Goal: Task Accomplishment & Management: Use online tool/utility

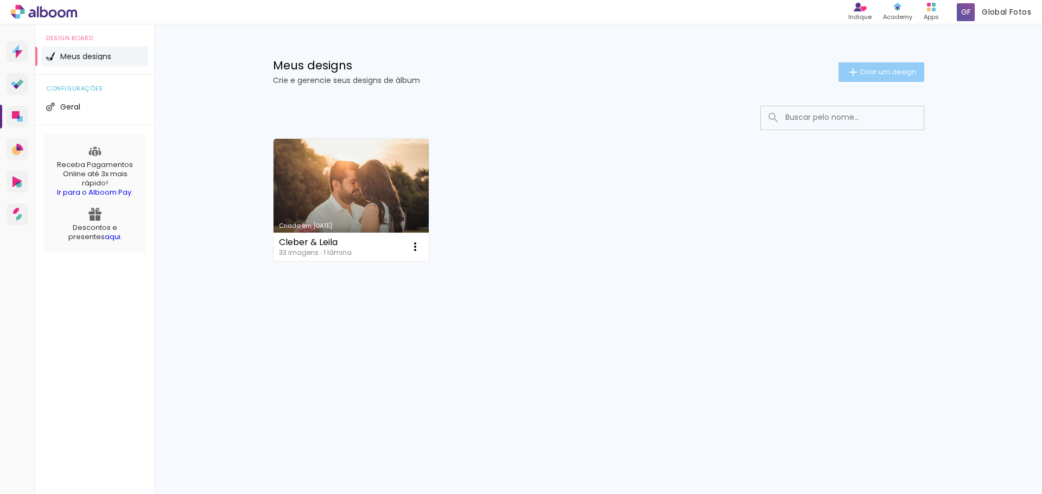
click at [868, 66] on paper-button "Criar um design" at bounding box center [881, 72] width 86 height 20
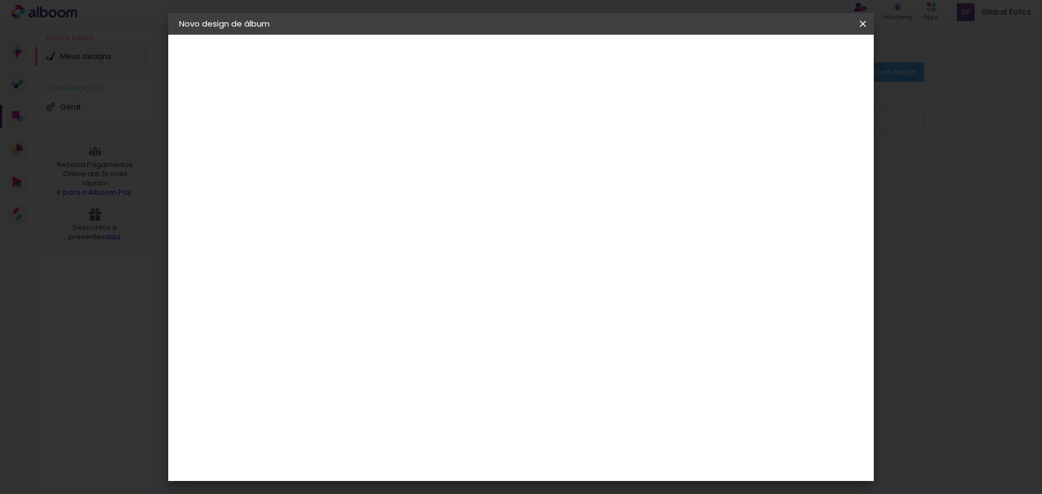
click at [223, 67] on div "1. Informações Preenchendo título... 2. Especificações Fornecedor Escolhendo fo…" at bounding box center [238, 51] width 141 height 33
click at [230, 78] on iron-pages "Preenchendo título..." at bounding box center [238, 80] width 119 height 22
click at [357, 139] on input at bounding box center [357, 145] width 0 height 17
type input "aaaa"
type paper-input "aaaa"
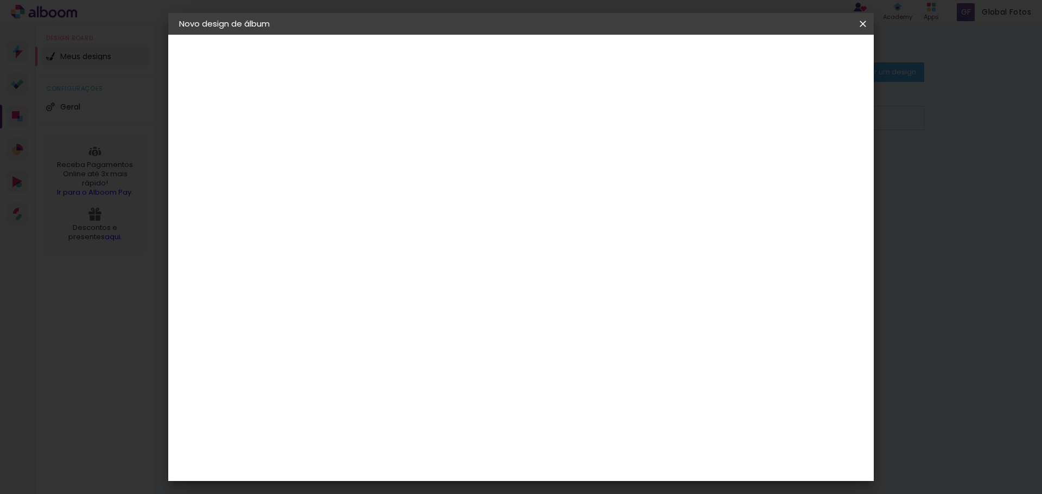
click at [0, 0] on slot "Avançar" at bounding box center [0, 0] width 0 height 0
click at [364, 206] on input at bounding box center [384, 207] width 110 height 14
type input "digi"
type paper-input "digi"
click at [371, 243] on div "Digipix Pro" at bounding box center [362, 247] width 27 height 17
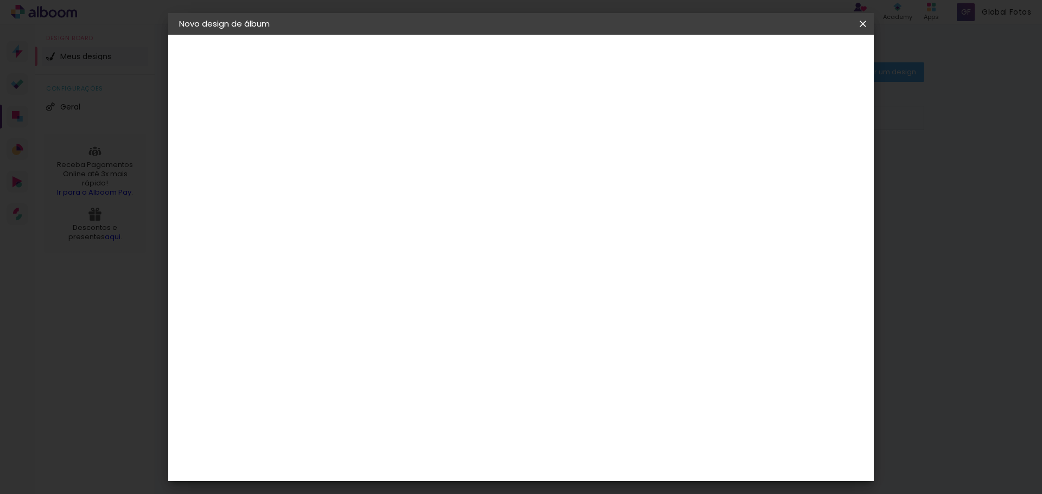
click at [547, 67] on header "Fornecedor Escolha um fornecedor ou avance com o tamanho livre. Voltar Avançar" at bounding box center [428, 71] width 238 height 73
click at [0, 0] on slot "Avançar" at bounding box center [0, 0] width 0 height 0
click at [416, 188] on paper-input-container "Linha" at bounding box center [384, 190] width 63 height 28
click at [0, 0] on slot "180º LIGHT" at bounding box center [0, 0] width 0 height 0
type input "180º LIGHT"
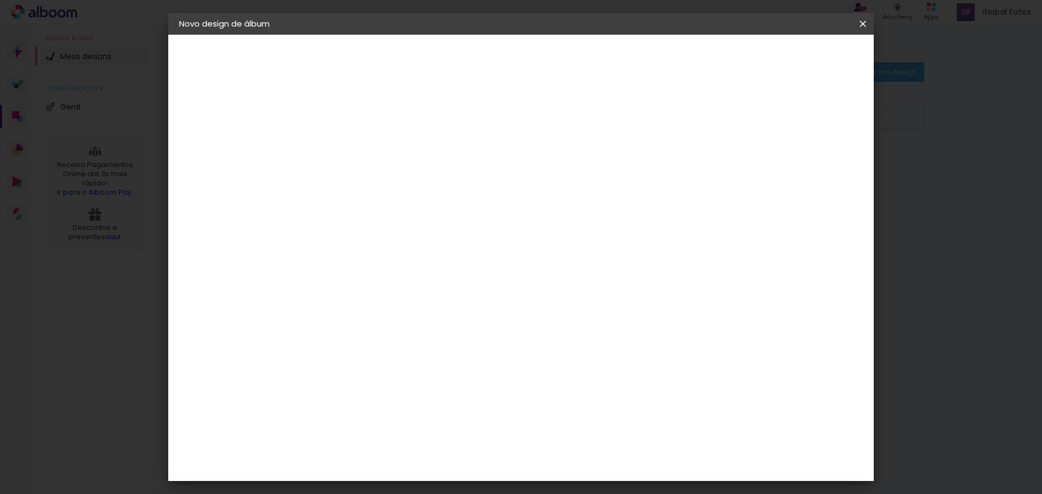
scroll to position [10, 0]
click at [430, 292] on div "Quadrado" at bounding box center [404, 305] width 50 height 26
click at [430, 334] on span "14,8 × 14,8" at bounding box center [404, 348] width 50 height 29
drag, startPoint x: 825, startPoint y: 67, endPoint x: 707, endPoint y: 296, distance: 257.8
click at [550, 127] on div "Opções disponíveis 180º FLAT 600 180º LIGHT 180 SLIM 180° Photo HD Prime 180° F…" at bounding box center [429, 81] width 240 height 92
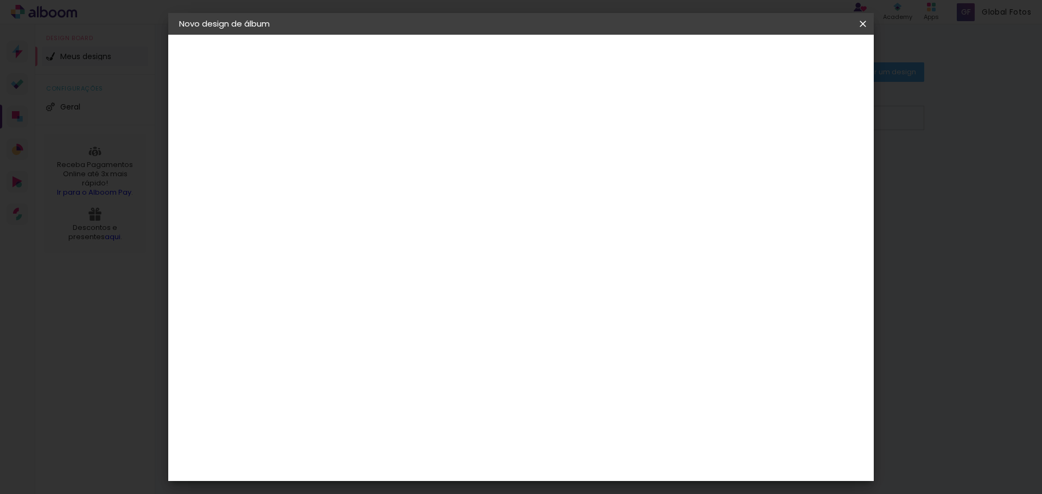
click at [470, 254] on span "15 × 21 cm" at bounding box center [450, 255] width 40 height 29
click at [0, 0] on slot "Avançar" at bounding box center [0, 0] width 0 height 0
click at [734, 120] on div at bounding box center [729, 117] width 10 height 10
type paper-checkbox "on"
click at [734, 120] on div at bounding box center [729, 117] width 10 height 10
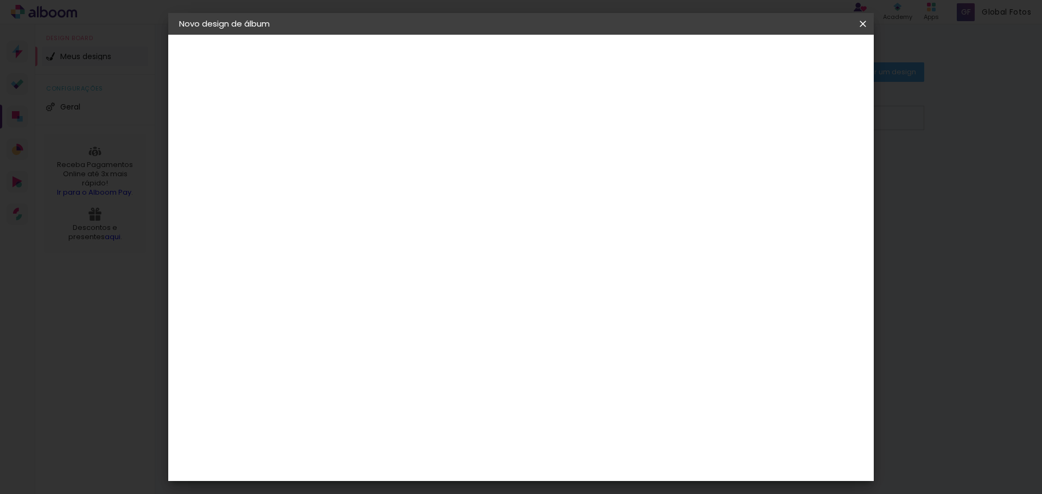
click at [795, 61] on span "Iniciar design" at bounding box center [770, 58] width 49 height 8
